Goal: Find specific page/section: Find specific page/section

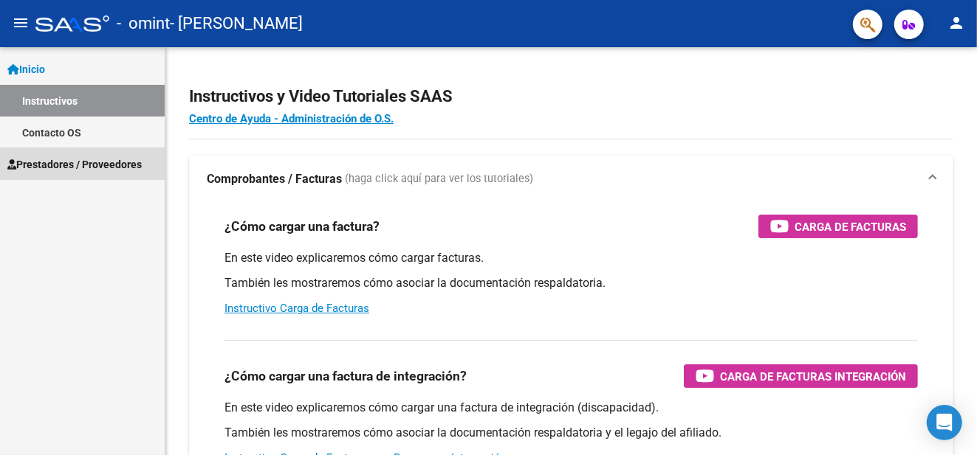
click at [113, 163] on span "Prestadores / Proveedores" at bounding box center [74, 164] width 134 height 16
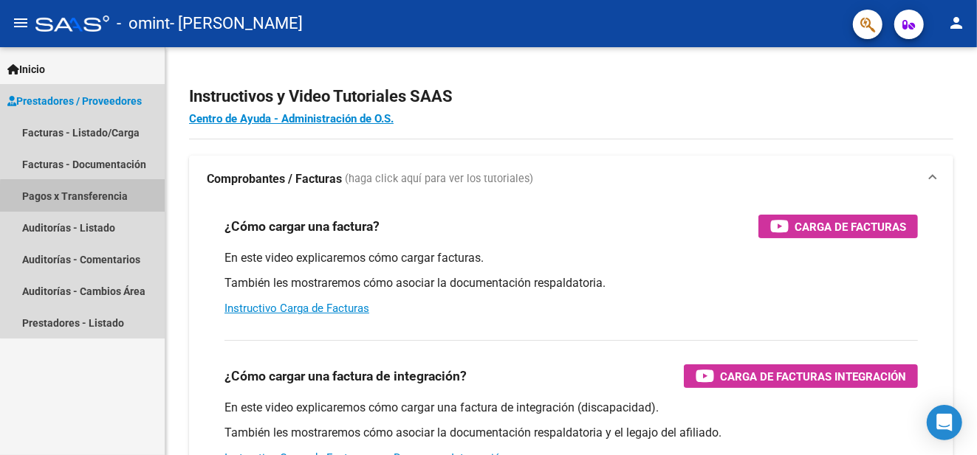
click at [95, 201] on link "Pagos x Transferencia" at bounding box center [82, 196] width 165 height 32
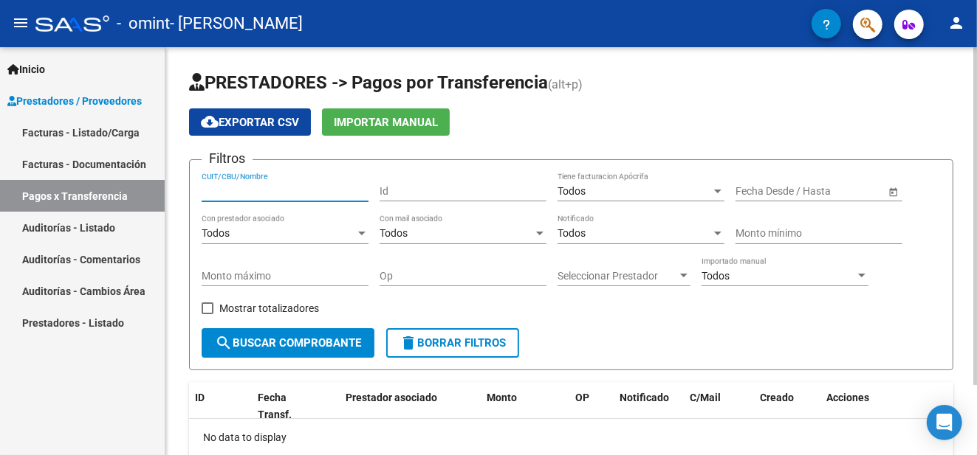
click at [268, 185] on input "CUIT/CBU/Nombre" at bounding box center [285, 191] width 167 height 13
type input "27287251810"
click at [300, 343] on span "search Buscar Comprobante" at bounding box center [288, 343] width 146 height 13
click at [674, 185] on div "Todos" at bounding box center [634, 191] width 154 height 13
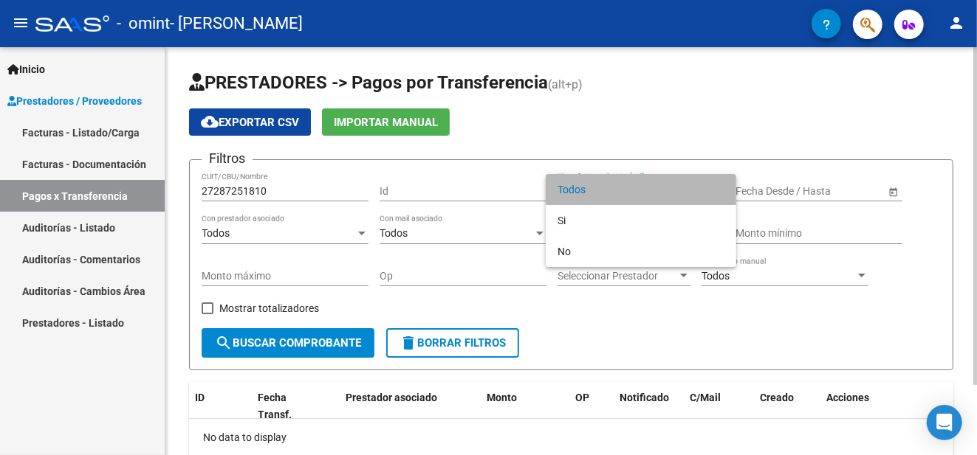
click at [674, 184] on span "Todos" at bounding box center [640, 189] width 167 height 31
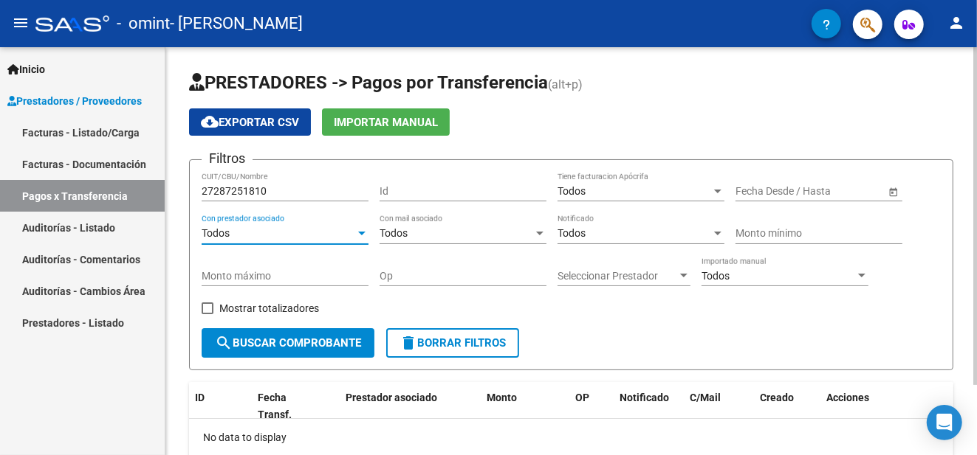
click at [314, 232] on div "Todos" at bounding box center [279, 233] width 154 height 13
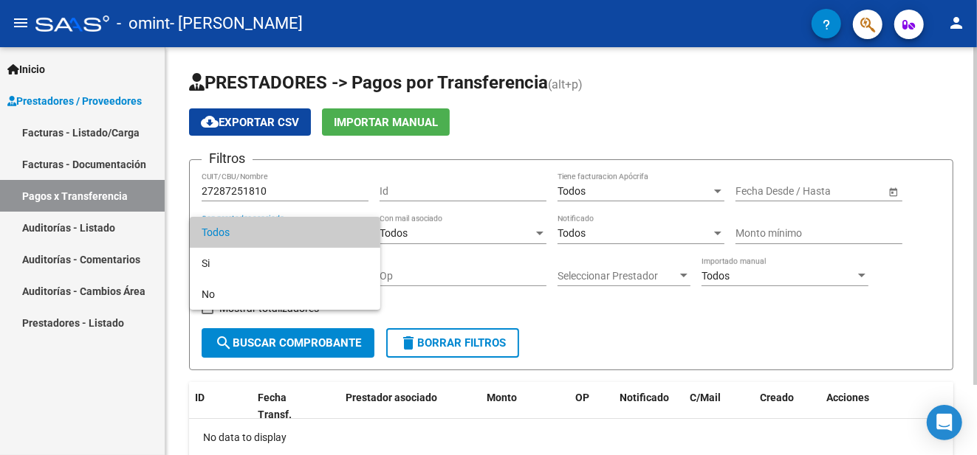
click at [314, 232] on span "Todos" at bounding box center [285, 232] width 167 height 31
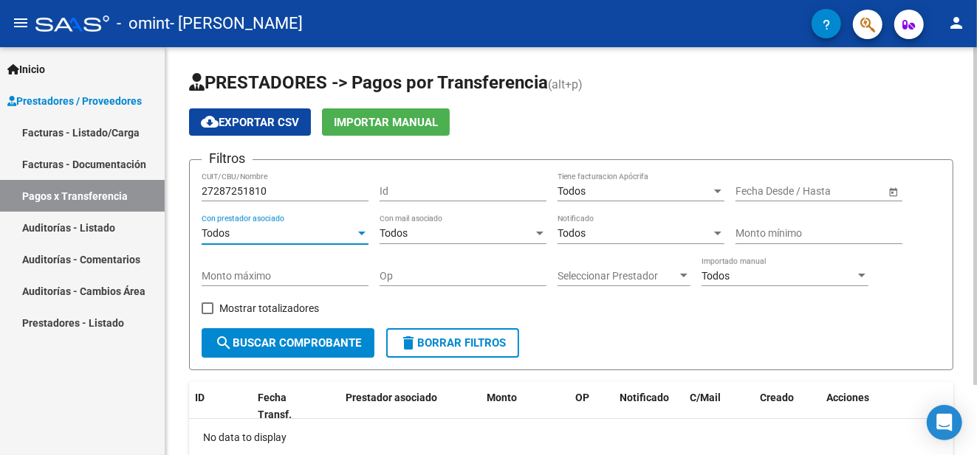
click at [463, 231] on div "Todos" at bounding box center [456, 233] width 154 height 13
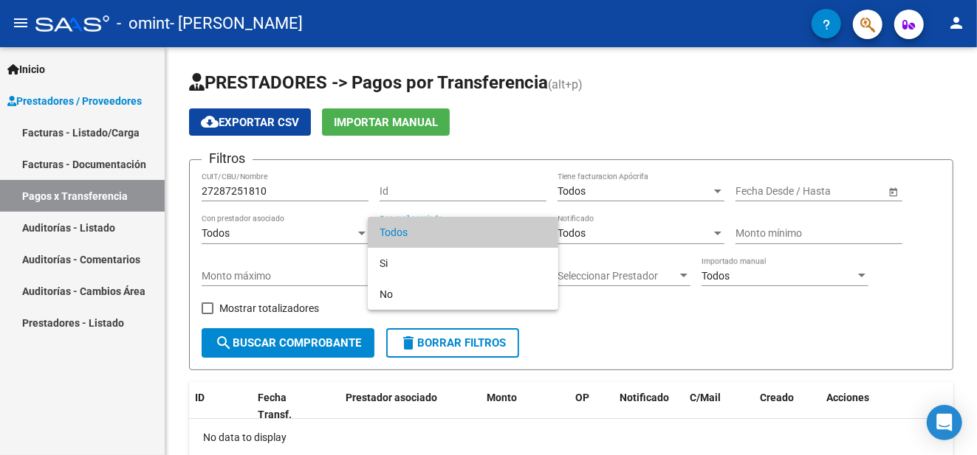
click at [464, 231] on span "Todos" at bounding box center [462, 232] width 167 height 31
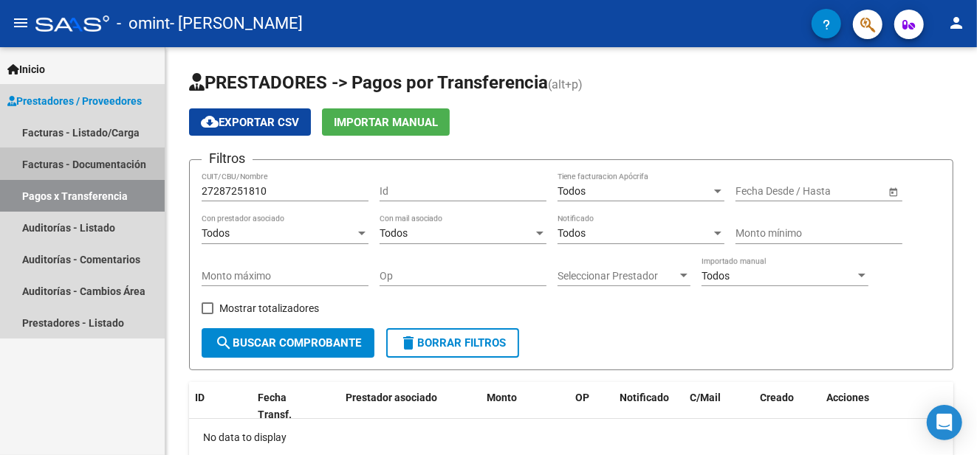
click at [63, 163] on link "Facturas - Documentación" at bounding box center [82, 164] width 165 height 32
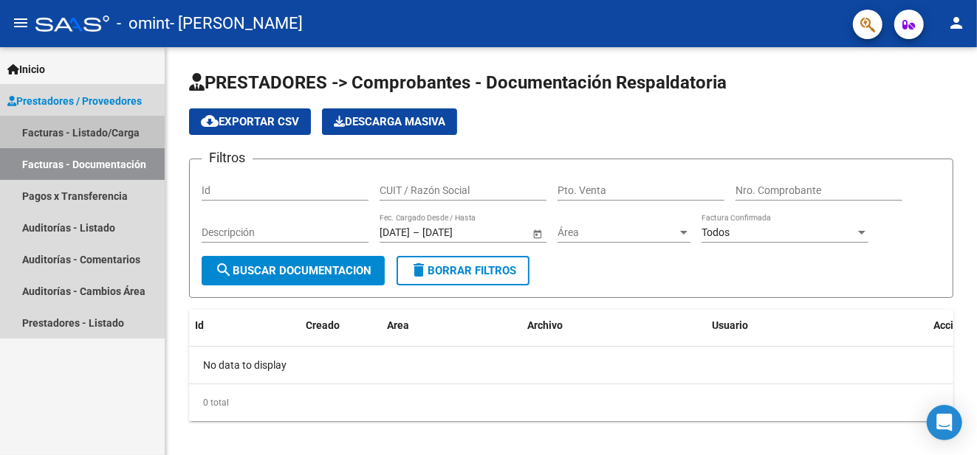
click at [88, 132] on link "Facturas - Listado/Carga" at bounding box center [82, 133] width 165 height 32
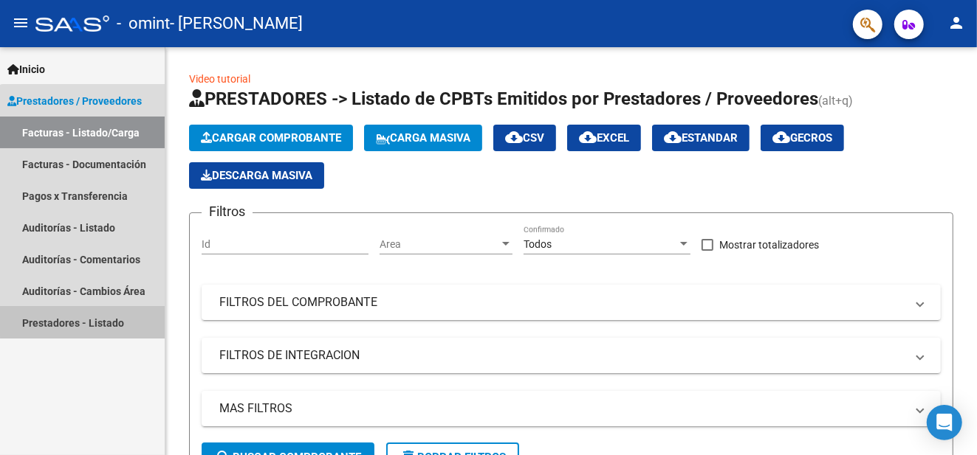
click at [89, 320] on link "Prestadores - Listado" at bounding box center [82, 323] width 165 height 32
